Goal: Task Accomplishment & Management: Use online tool/utility

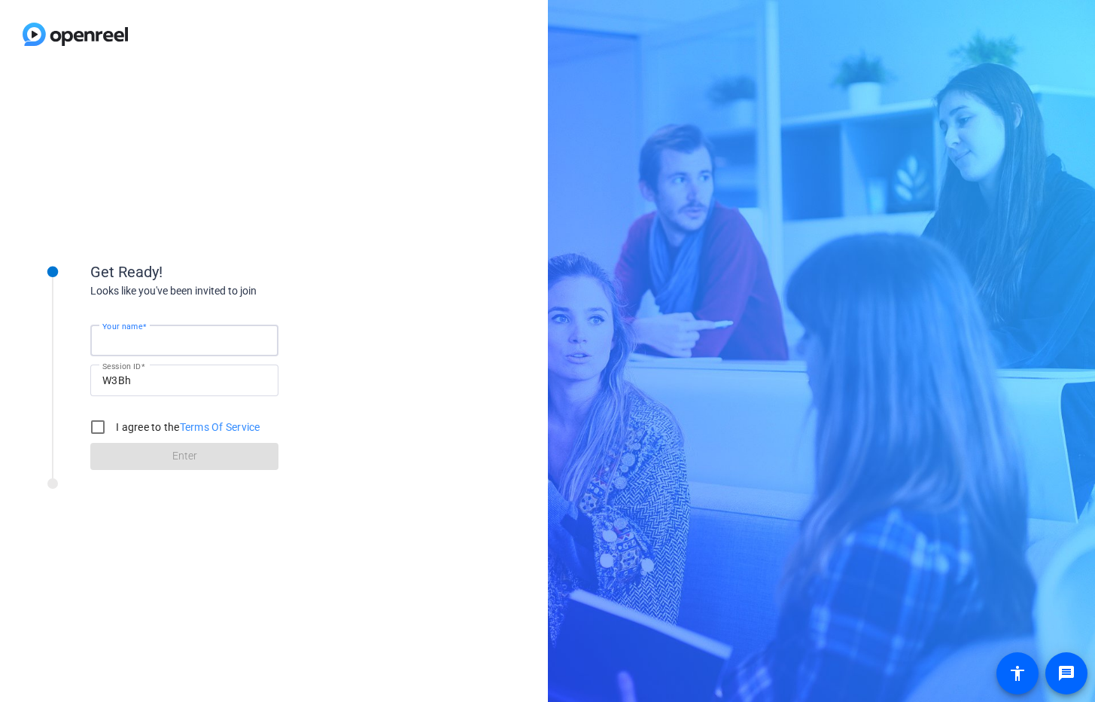
click at [166, 337] on input "Your name" at bounding box center [184, 340] width 164 height 18
type input "[PERSON_NAME] (Producer)"
click at [119, 431] on label "I agree to the Terms Of Service" at bounding box center [187, 426] width 148 height 15
click at [113, 431] on input "I agree to the Terms Of Service" at bounding box center [98, 427] width 30 height 30
checkbox input "true"
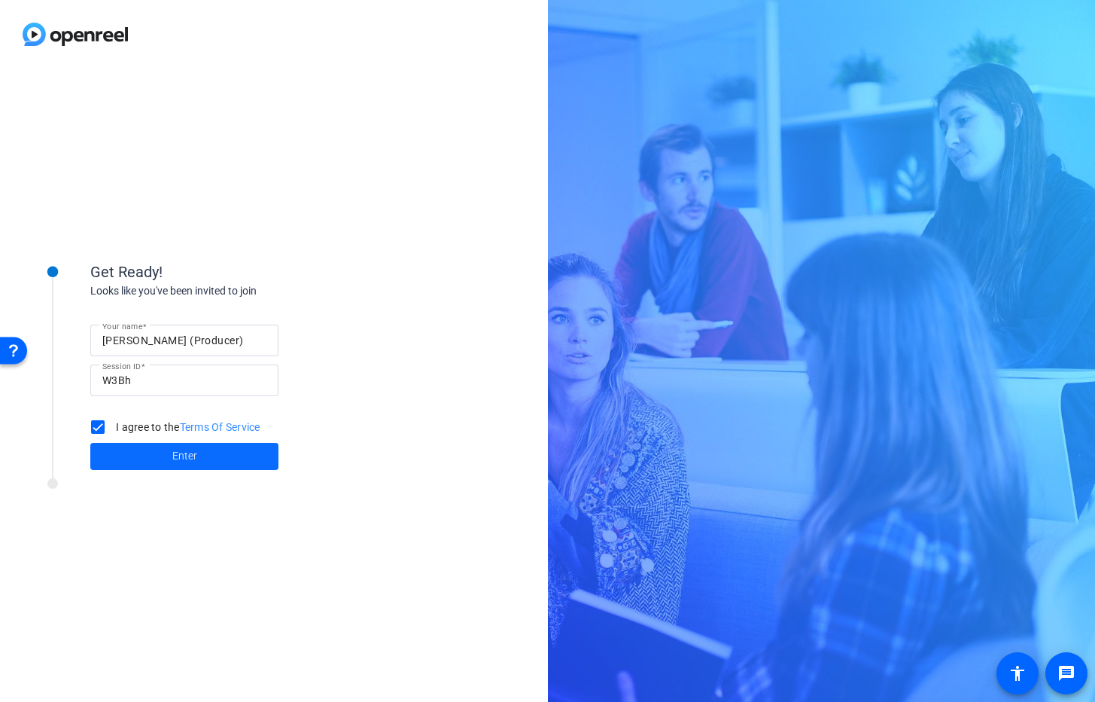
click at [173, 457] on span "Enter" at bounding box center [184, 456] width 25 height 16
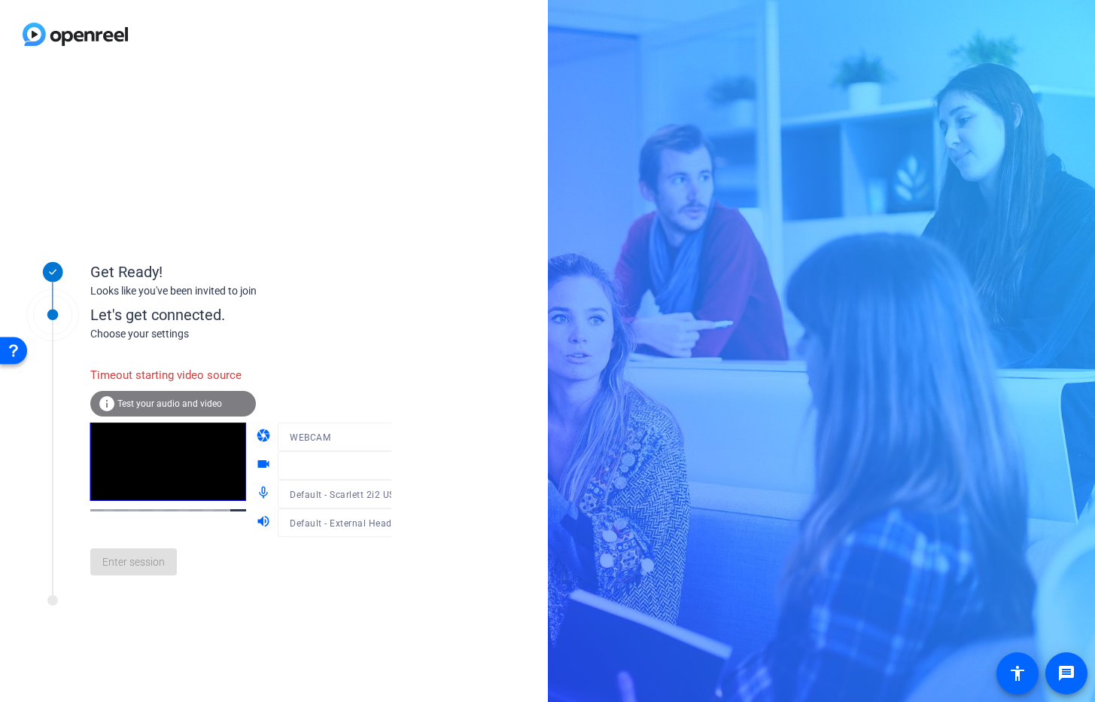
click at [312, 468] on mat-form-field at bounding box center [350, 465] width 144 height 29
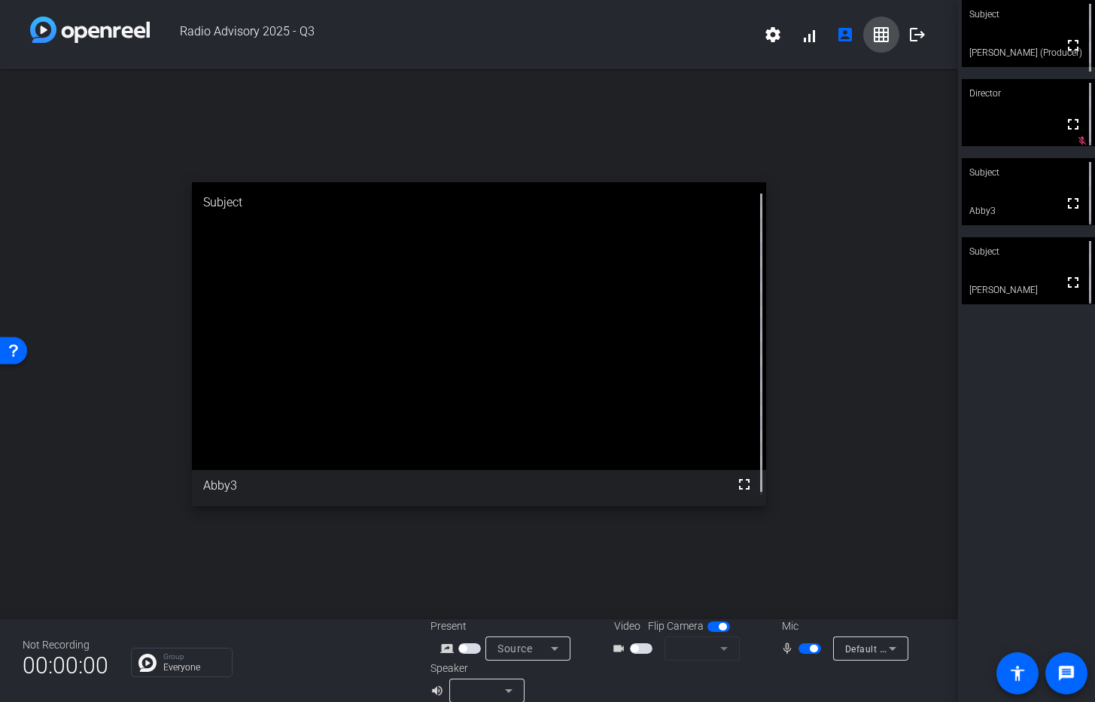
click at [873, 33] on mat-icon "grid_on" at bounding box center [882, 35] width 18 height 18
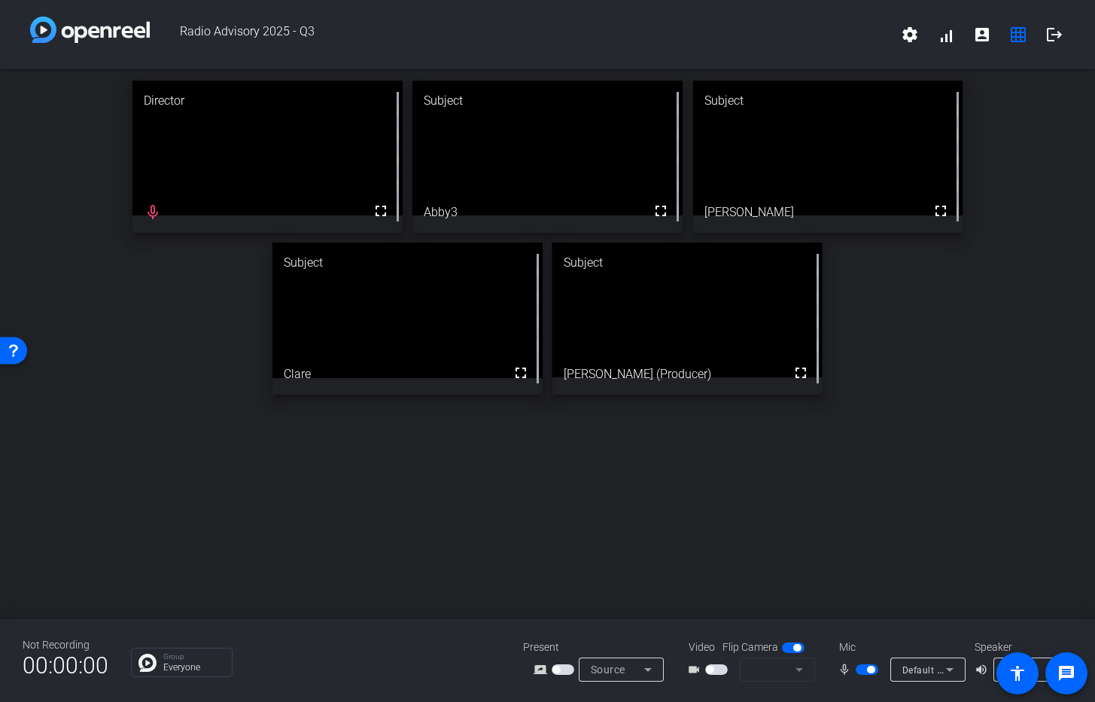
click at [866, 673] on span "button" at bounding box center [867, 669] width 23 height 11
click at [871, 668] on span "button" at bounding box center [867, 669] width 23 height 11
click at [864, 669] on span "button" at bounding box center [867, 669] width 23 height 11
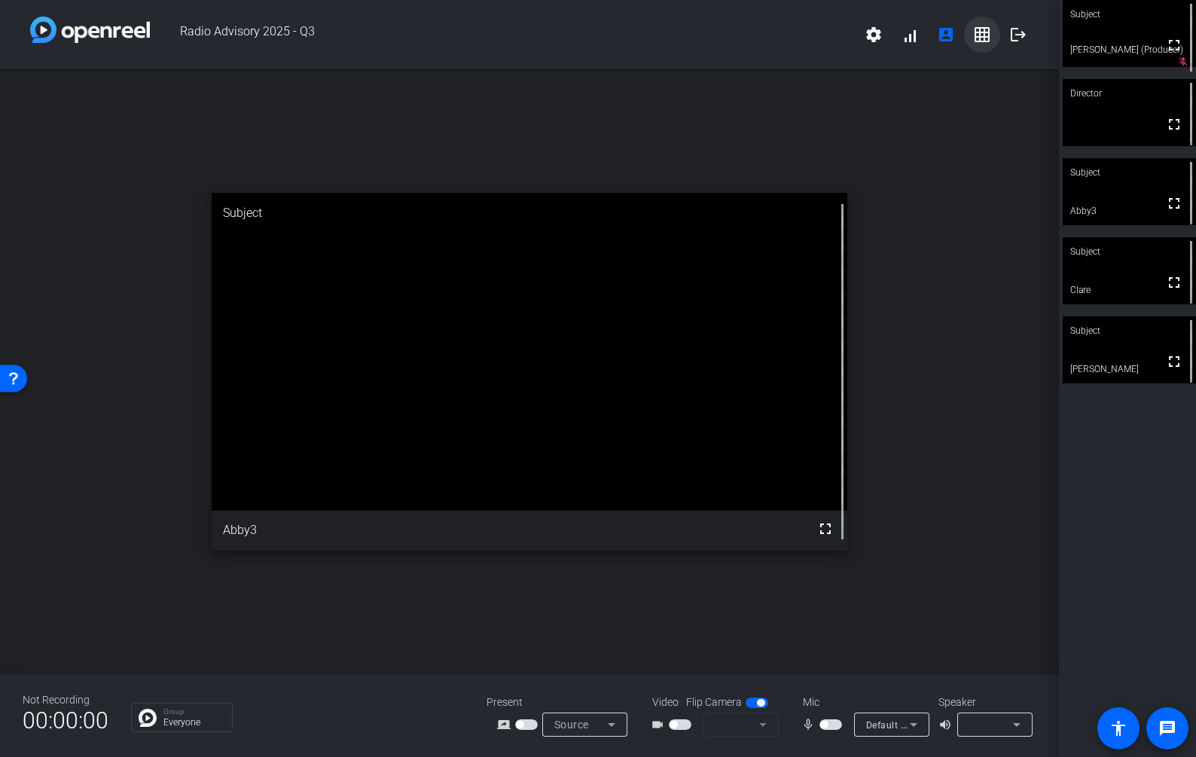
click at [981, 37] on mat-icon "grid_on" at bounding box center [982, 35] width 18 height 18
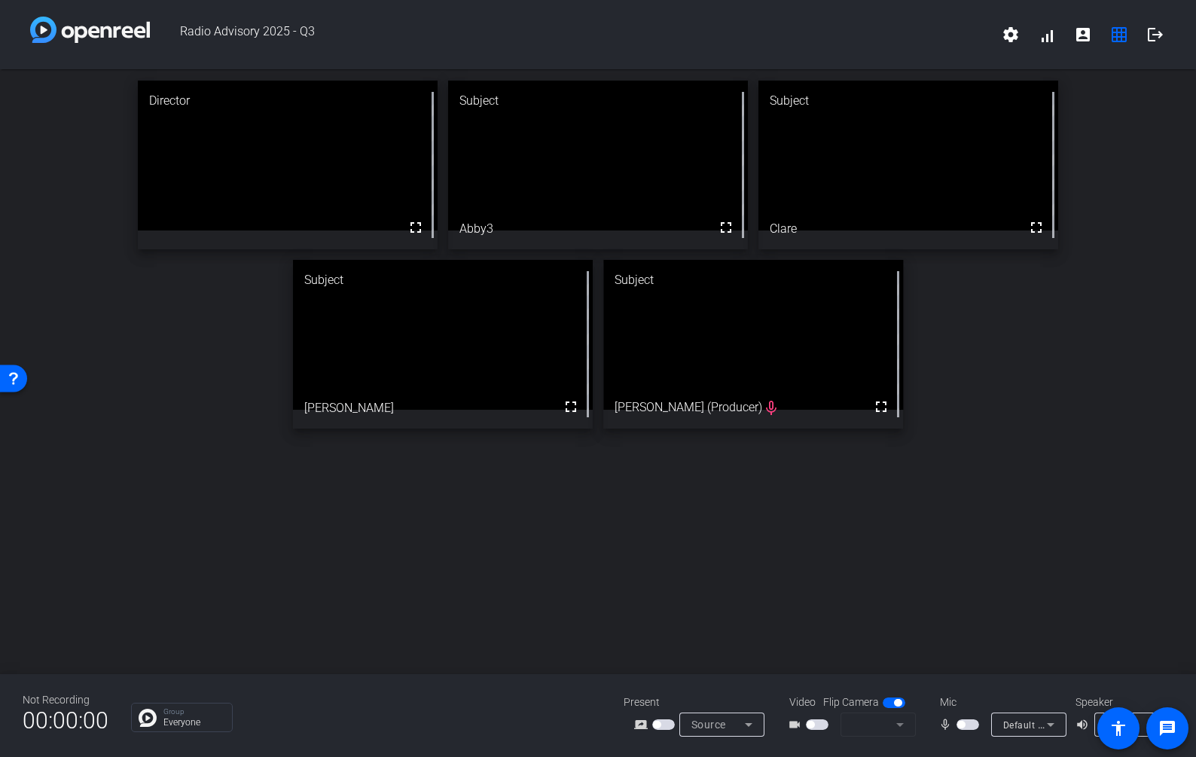
click at [900, 727] on mat-form-field at bounding box center [877, 724] width 75 height 24
